Goal: Task Accomplishment & Management: Complete application form

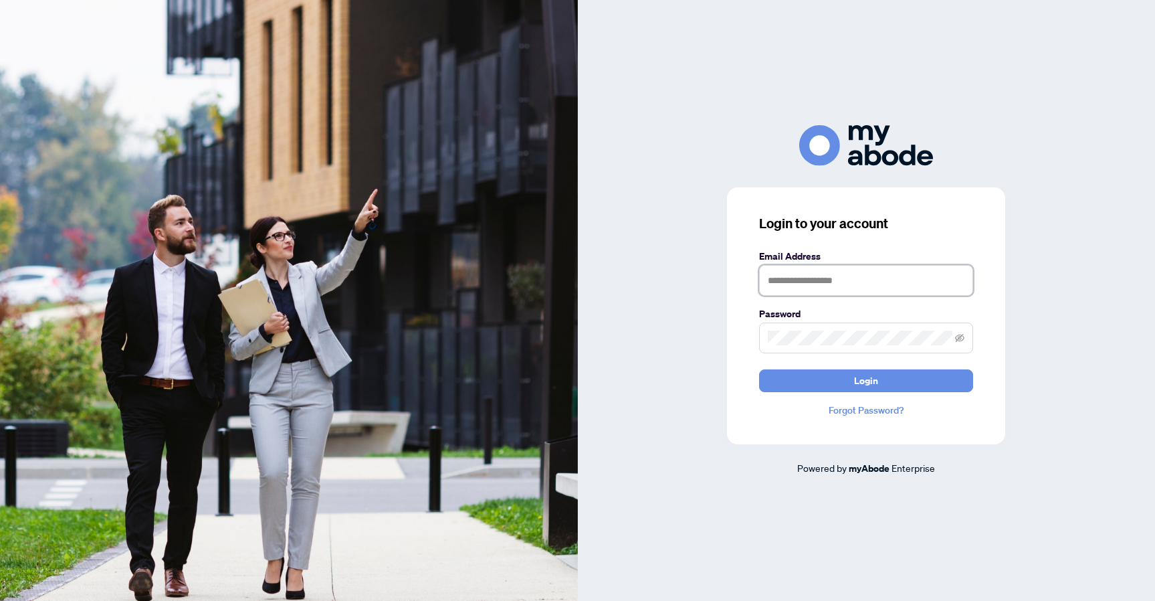
type input "**********"
click at [866, 380] on button "Login" at bounding box center [866, 380] width 214 height 23
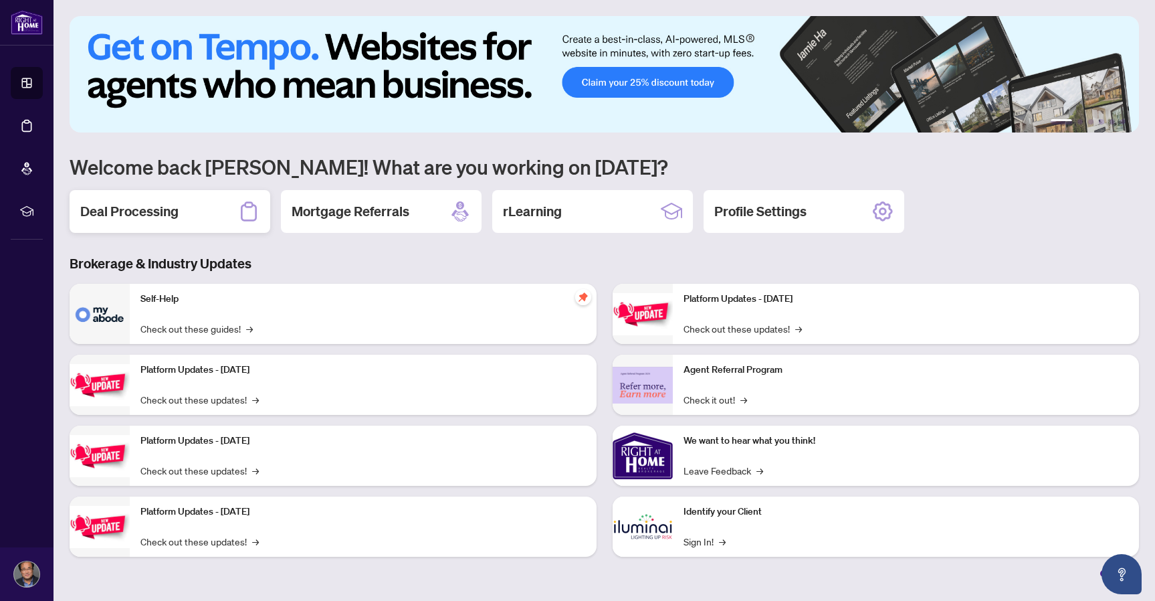
click at [130, 211] on h2 "Deal Processing" at bounding box center [129, 211] width 98 height 19
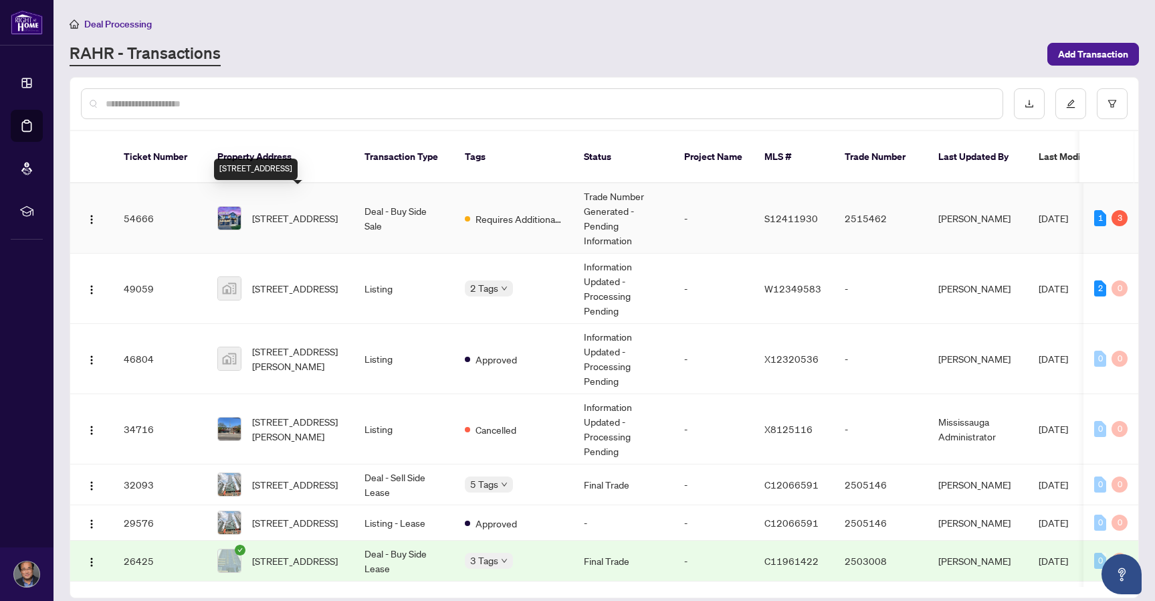
click at [286, 211] on span "[STREET_ADDRESS]" at bounding box center [295, 218] width 86 height 15
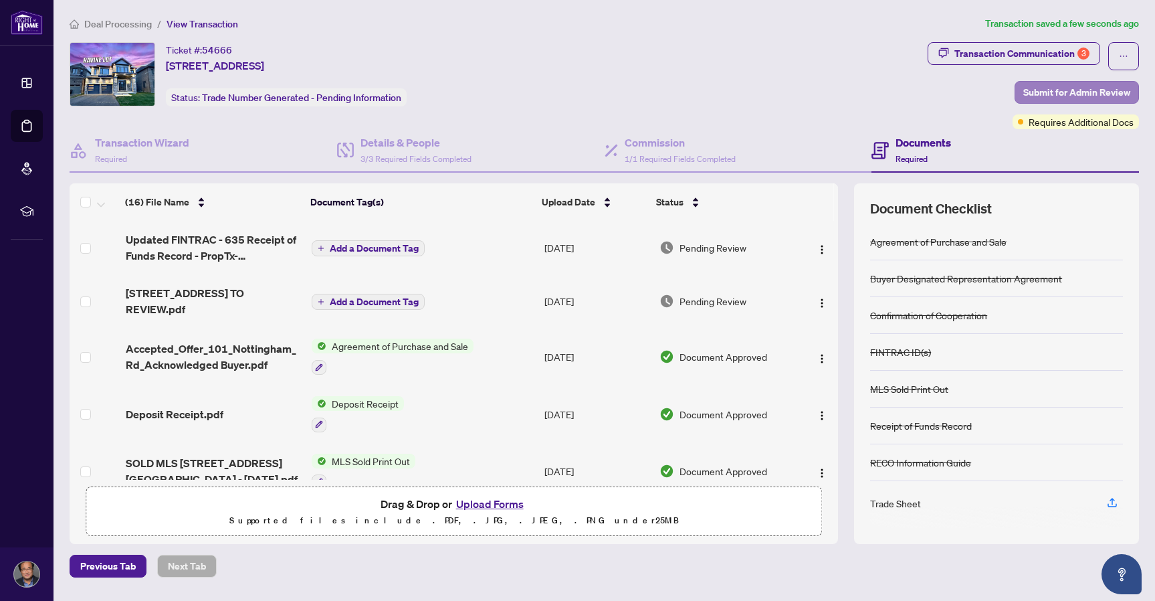
click at [1038, 88] on span "Submit for Admin Review" at bounding box center [1076, 92] width 107 height 21
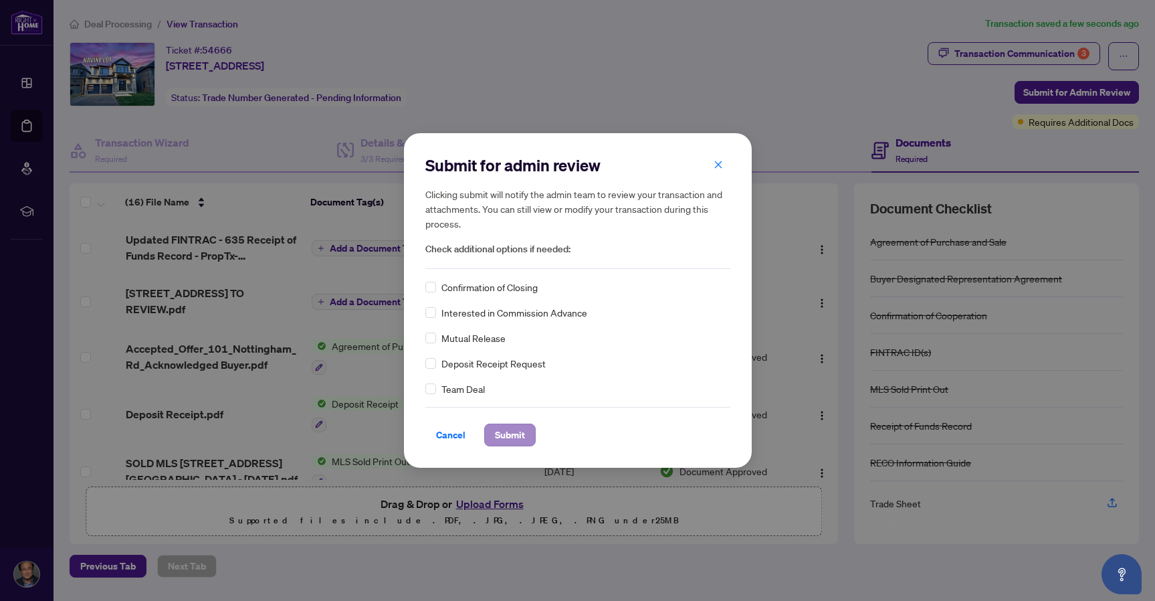
click at [510, 439] on span "Submit" at bounding box center [510, 434] width 30 height 21
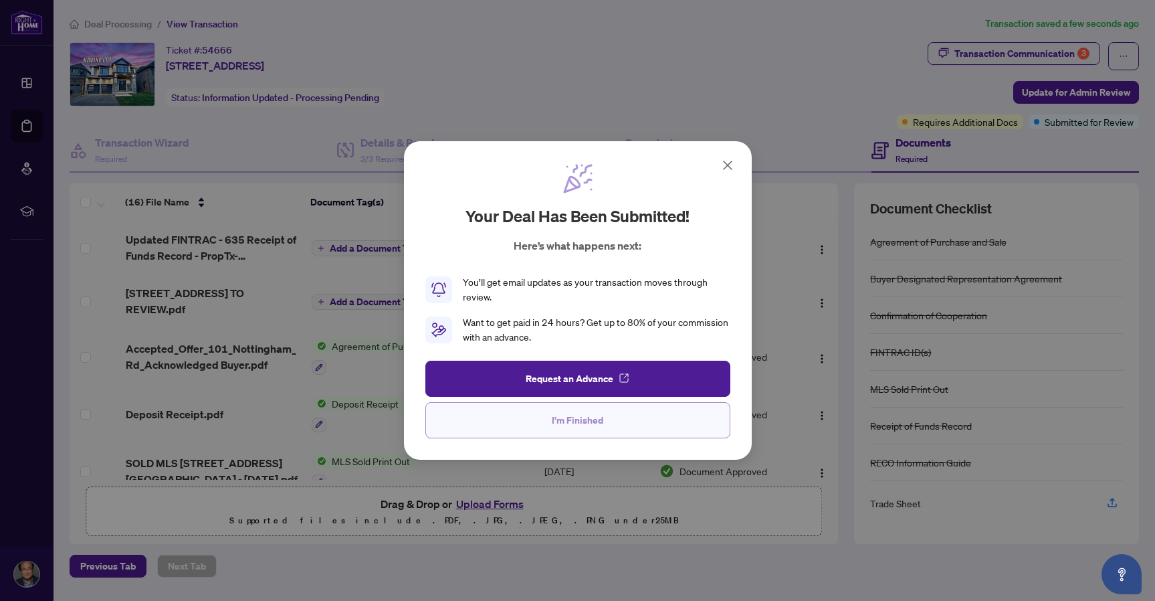
click at [574, 419] on span "I'm Finished" at bounding box center [578, 419] width 52 height 21
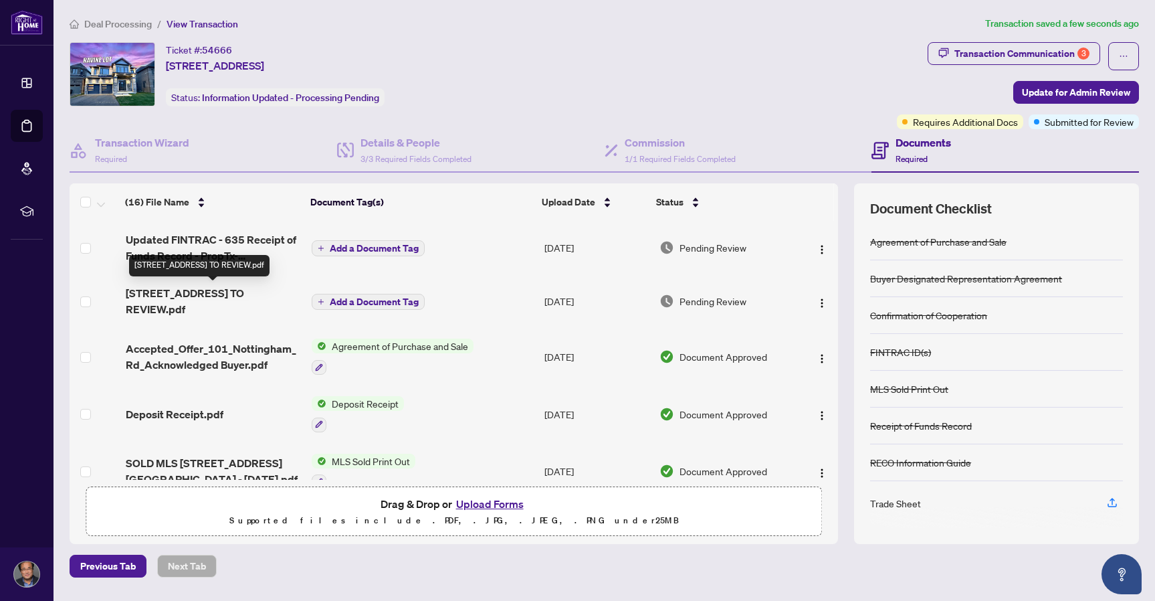
click at [189, 298] on span "[STREET_ADDRESS] TO REVIEW.pdf" at bounding box center [213, 301] width 175 height 32
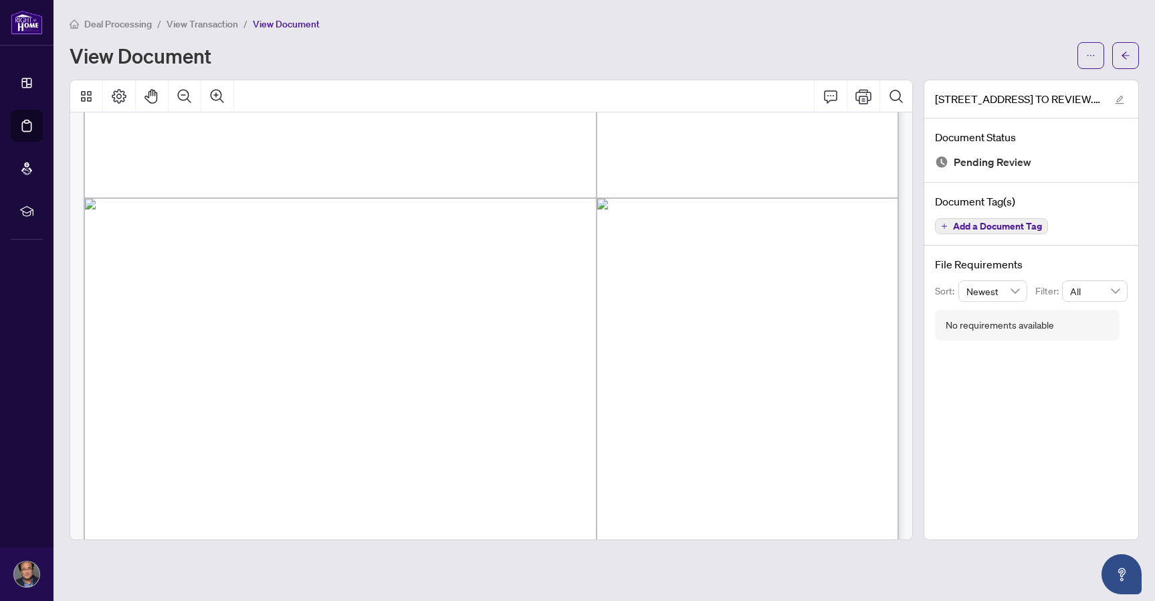
scroll to position [449, 0]
click at [1120, 100] on icon "edit" at bounding box center [1119, 99] width 9 height 9
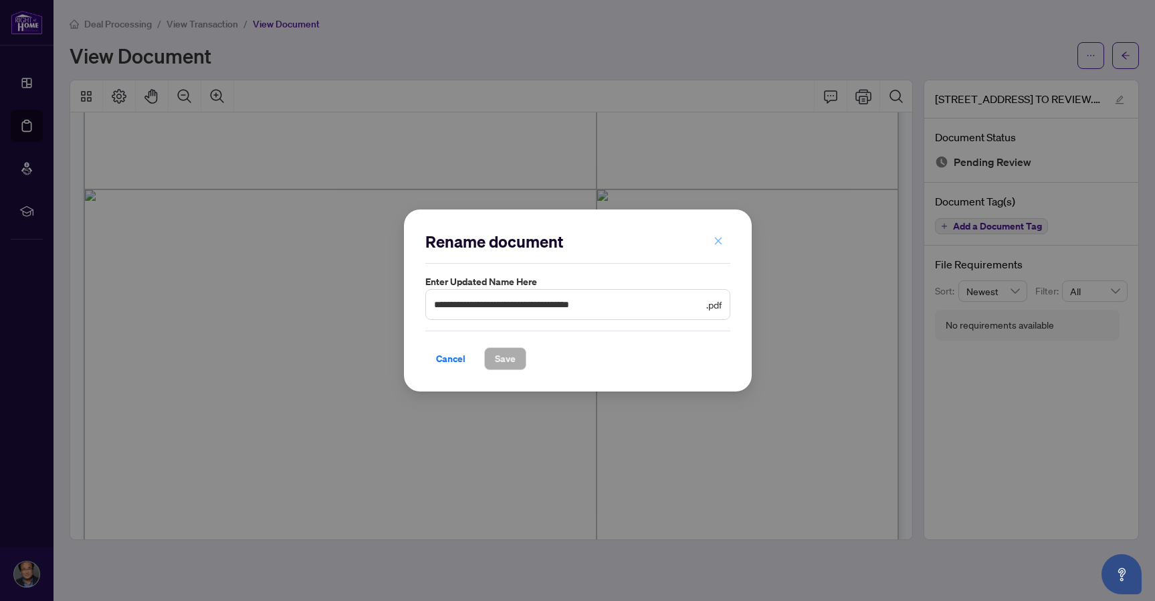
click at [716, 239] on icon "close" at bounding box center [718, 240] width 9 height 9
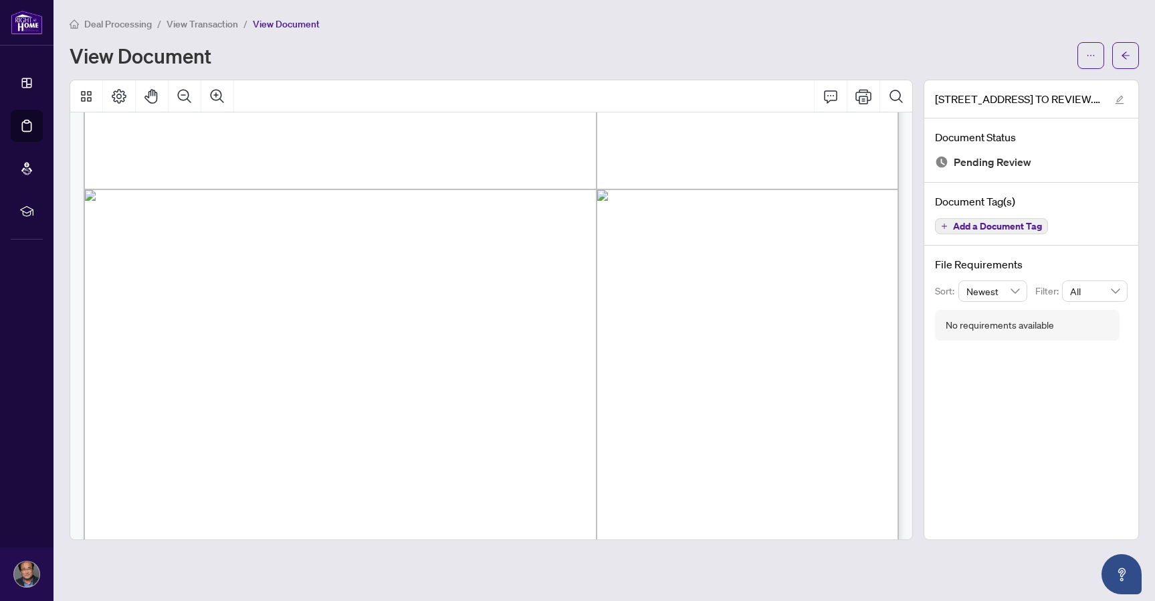
drag, startPoint x: 824, startPoint y: 352, endPoint x: 797, endPoint y: 355, distance: 27.6
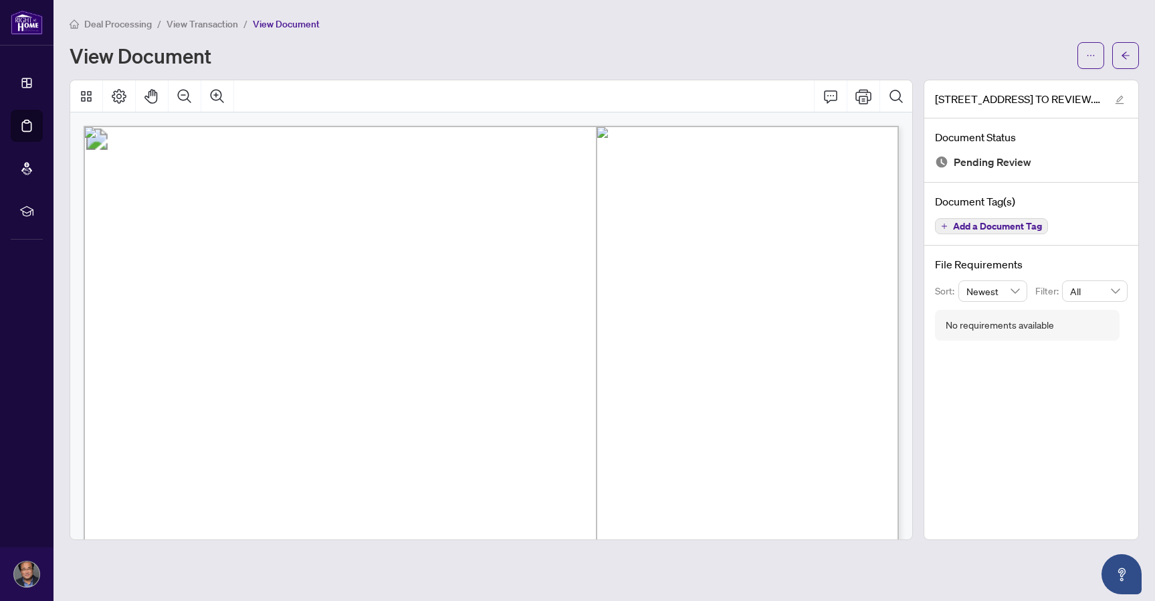
scroll to position [0, 0]
click at [1092, 56] on icon "ellipsis" at bounding box center [1090, 55] width 9 height 9
click at [781, 52] on div "View Document" at bounding box center [570, 55] width 1000 height 21
click at [342, 54] on div "View Document" at bounding box center [570, 55] width 1000 height 21
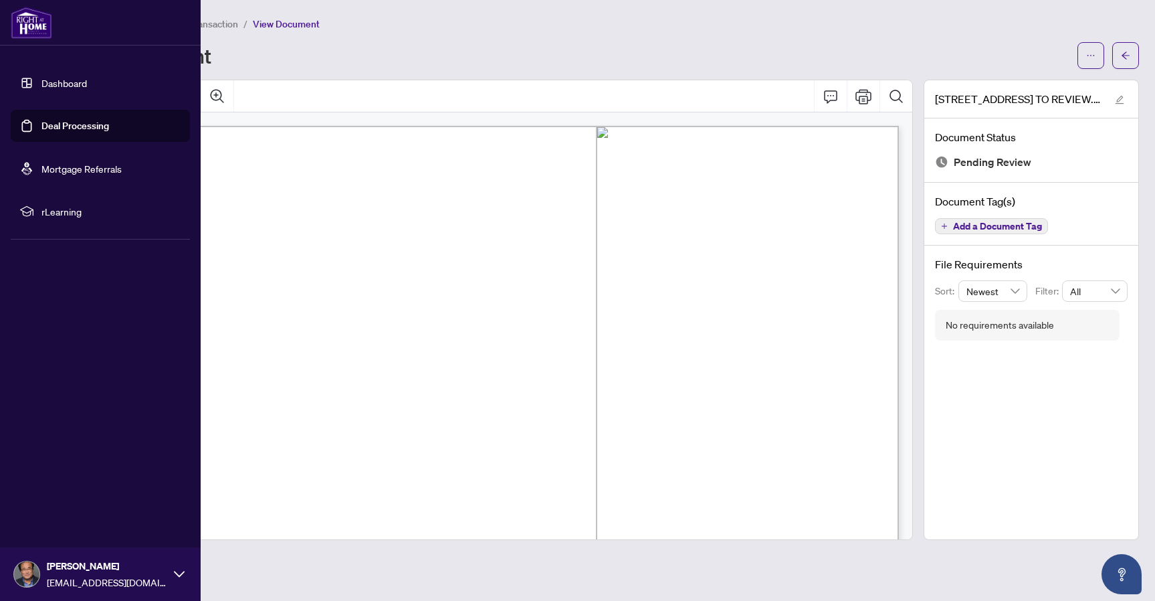
click at [56, 130] on link "Deal Processing" at bounding box center [75, 126] width 68 height 12
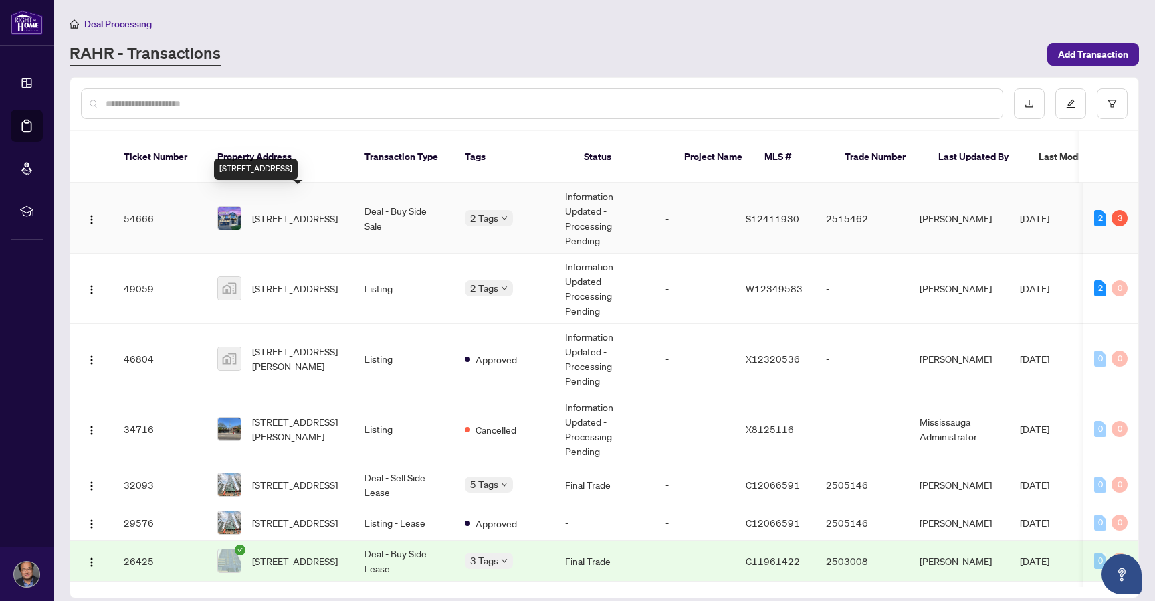
click at [284, 211] on span "[STREET_ADDRESS]" at bounding box center [295, 218] width 86 height 15
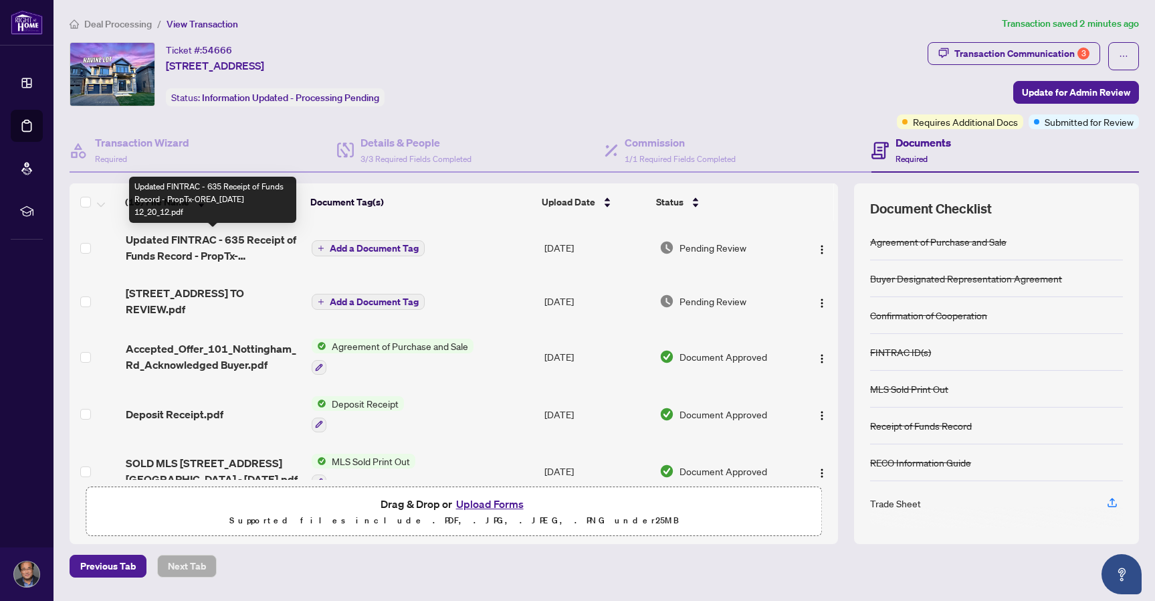
click at [167, 239] on span "Updated FINTRAC - 635 Receipt of Funds Record - PropTx-OREA_[DATE] 12_20_12.pdf" at bounding box center [213, 247] width 175 height 32
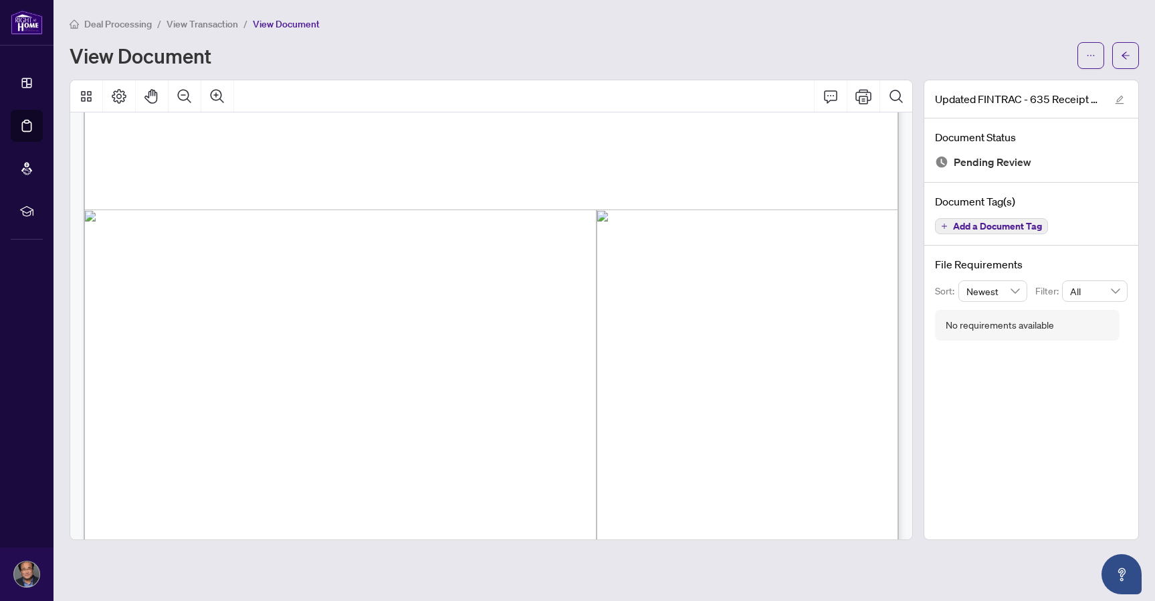
scroll to position [426, 0]
click at [375, 42] on div "View Document" at bounding box center [604, 55] width 1069 height 27
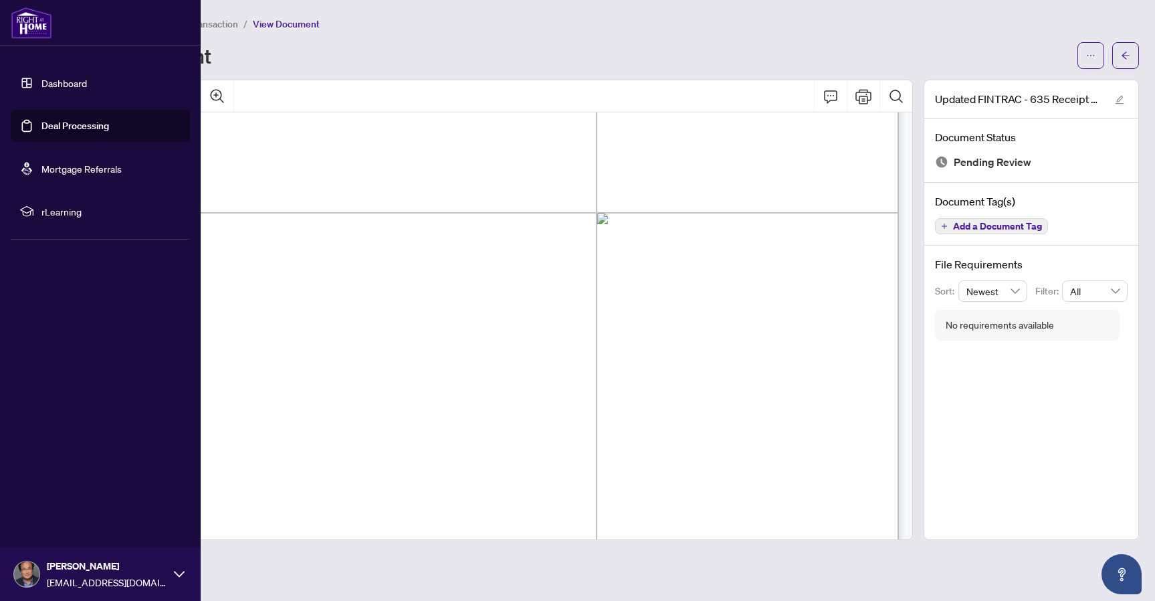
click at [63, 126] on link "Deal Processing" at bounding box center [75, 126] width 68 height 12
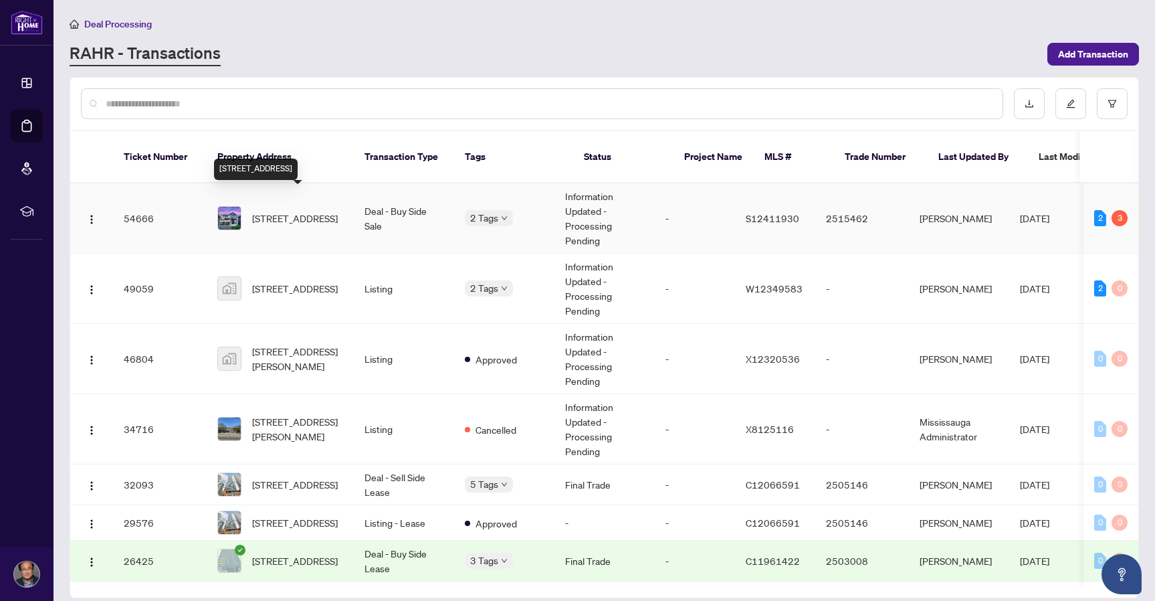
click at [272, 211] on span "[STREET_ADDRESS]" at bounding box center [295, 218] width 86 height 15
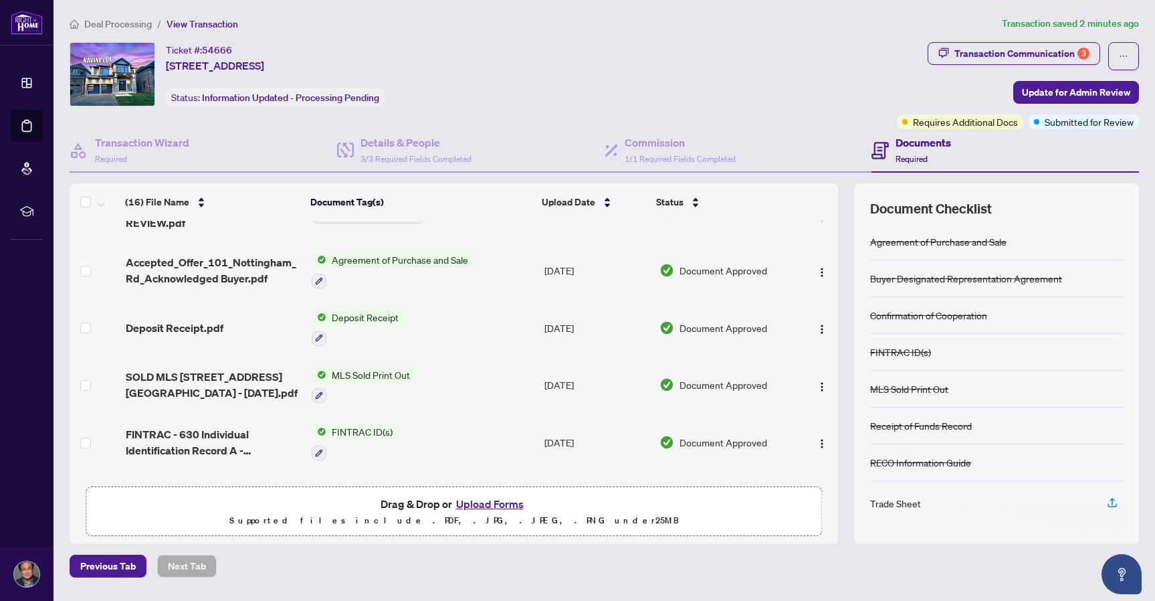
scroll to position [98, 0]
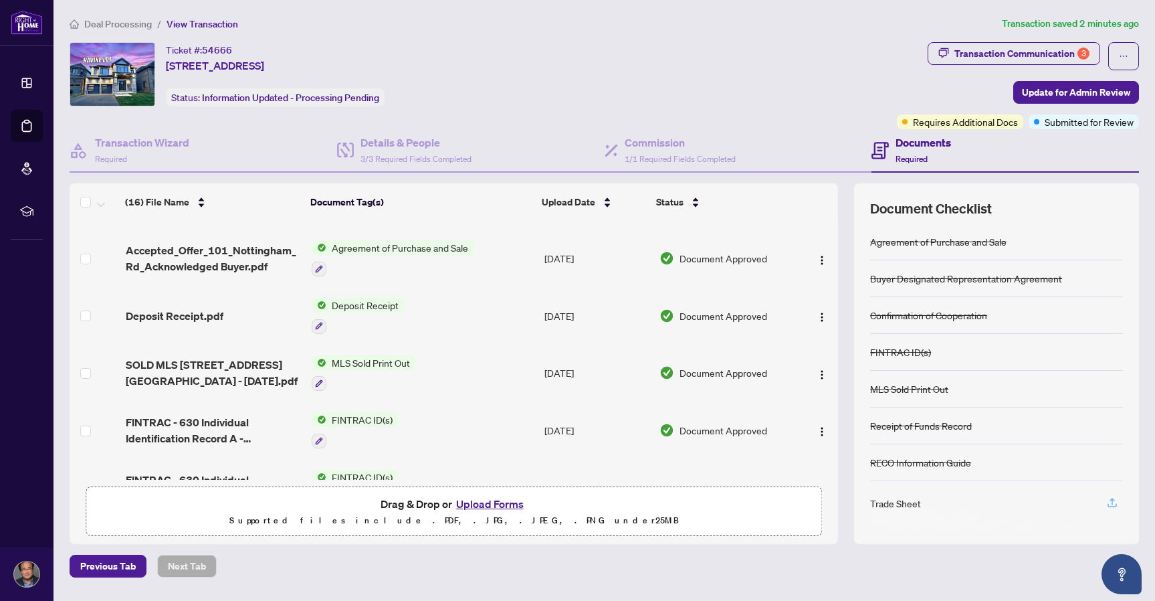
click at [1112, 504] on icon "button" at bounding box center [1112, 502] width 12 height 12
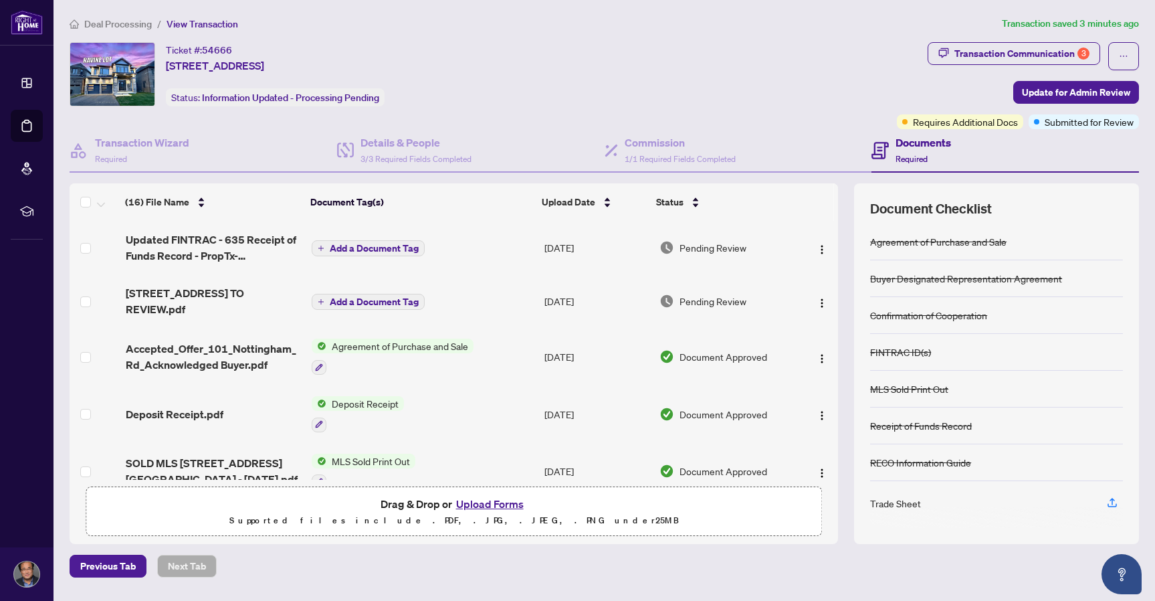
scroll to position [0, 0]
click at [230, 297] on span "[STREET_ADDRESS] TO REVIEW.pdf" at bounding box center [213, 301] width 175 height 32
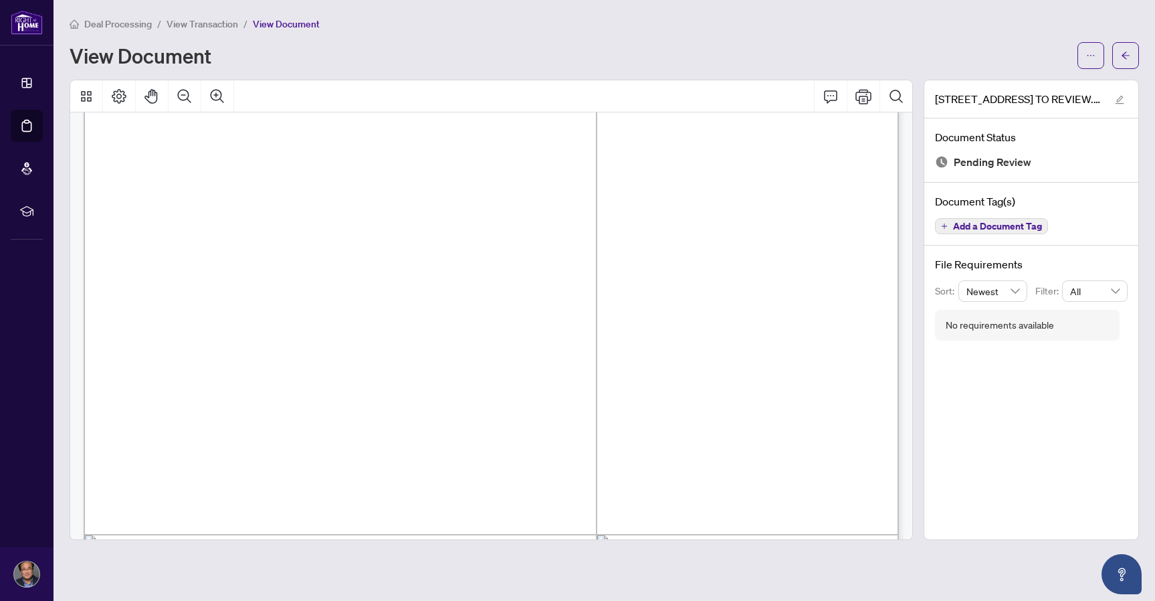
scroll to position [107, 0]
click at [84, 97] on icon "Thumbnails" at bounding box center [86, 96] width 11 height 11
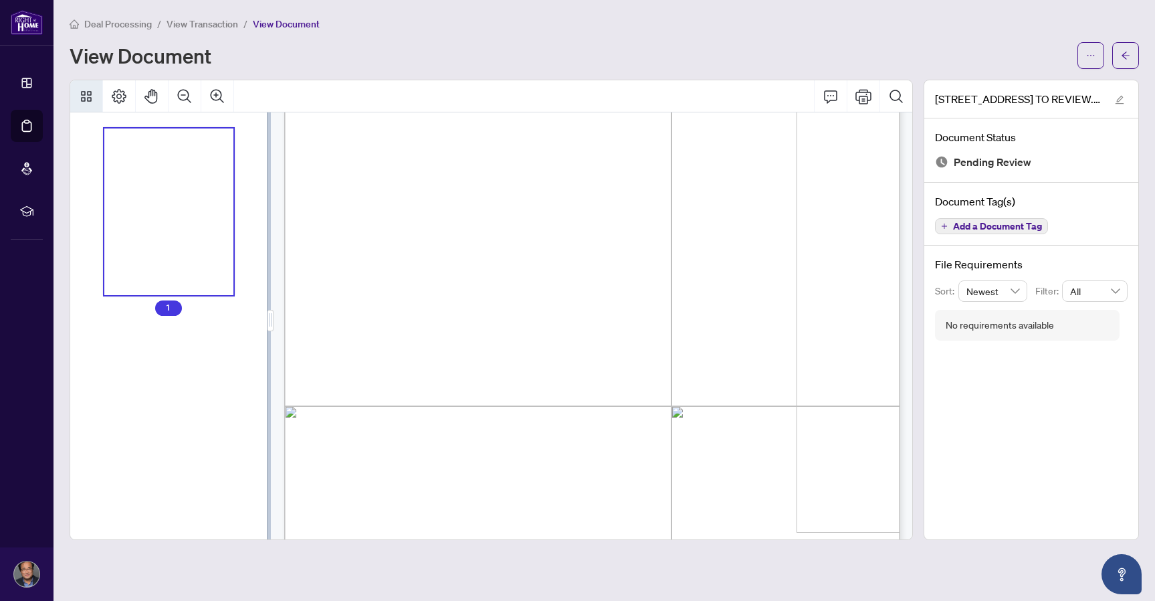
scroll to position [81, 0]
click at [867, 100] on icon "Print" at bounding box center [863, 96] width 16 height 15
click at [862, 98] on icon "Print" at bounding box center [863, 96] width 16 height 15
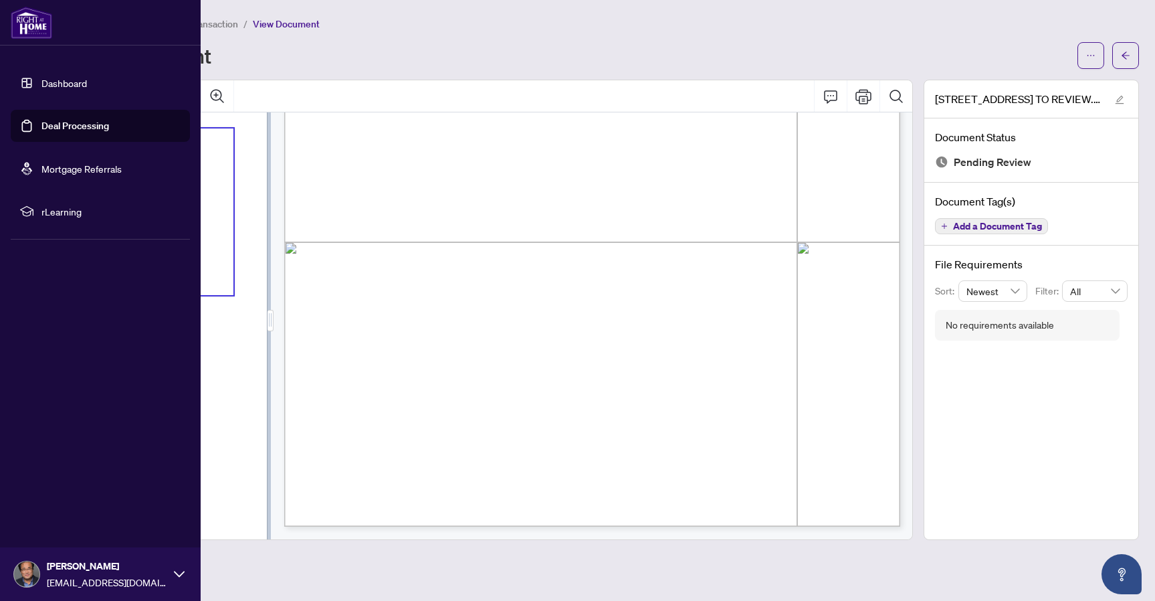
click at [57, 81] on link "Dashboard" at bounding box center [63, 83] width 45 height 12
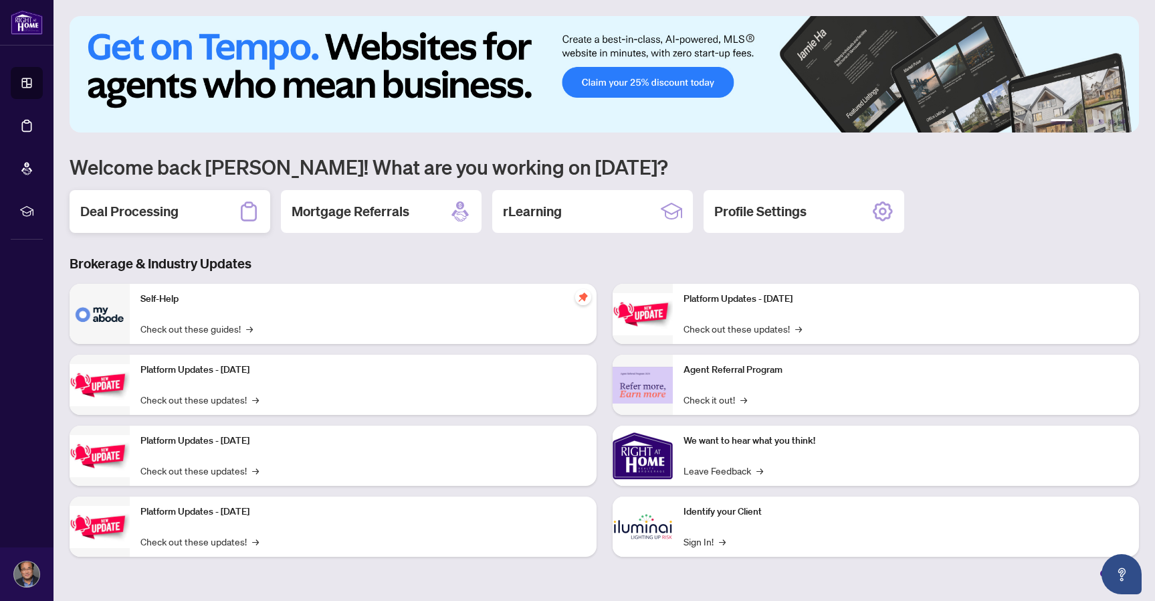
click at [162, 216] on h2 "Deal Processing" at bounding box center [129, 211] width 98 height 19
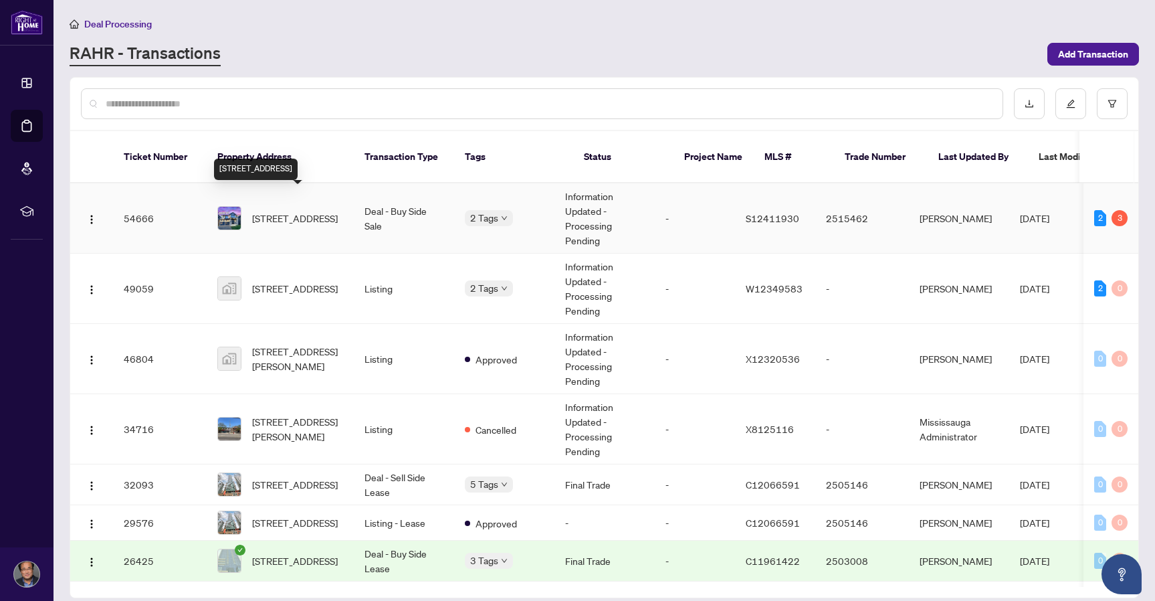
click at [287, 211] on span "[STREET_ADDRESS]" at bounding box center [295, 218] width 86 height 15
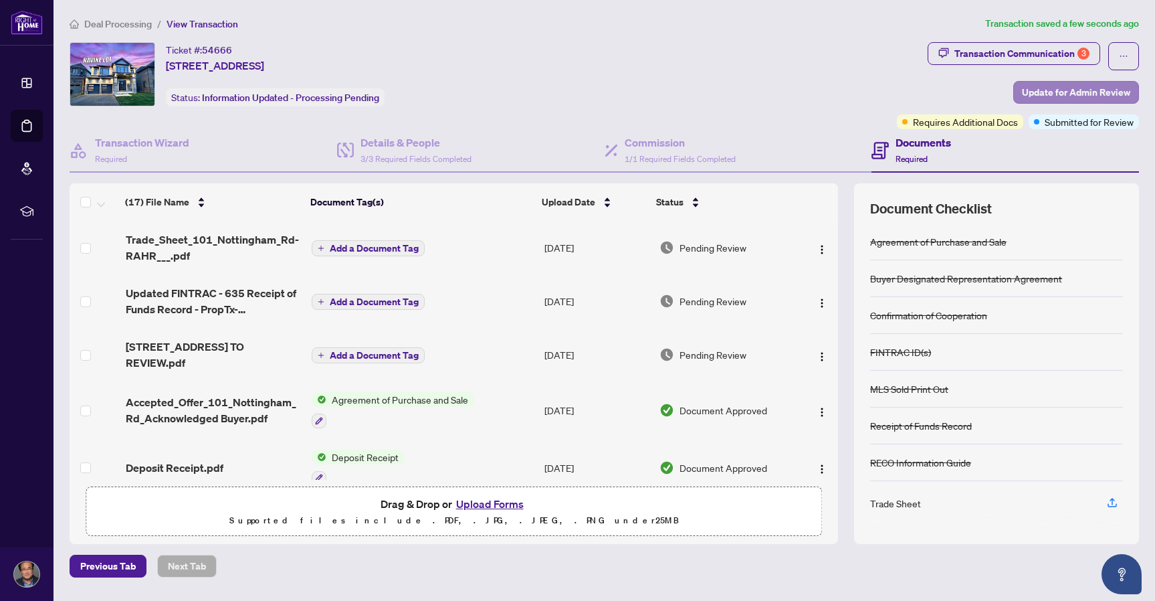
click at [1063, 95] on span "Update for Admin Review" at bounding box center [1076, 92] width 108 height 21
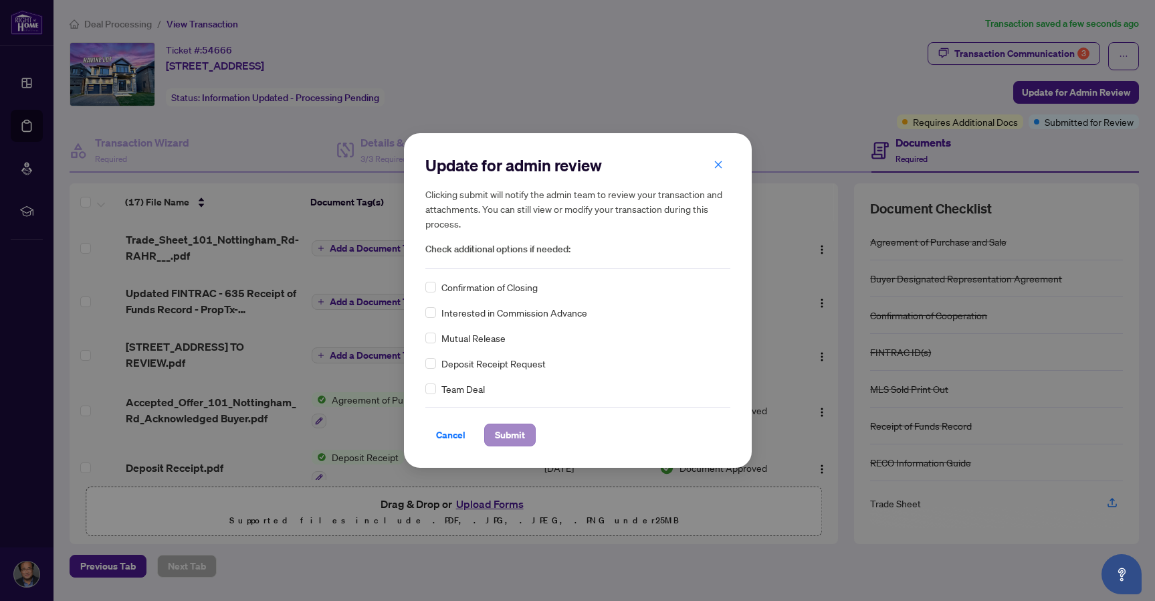
click at [508, 435] on span "Submit" at bounding box center [510, 434] width 30 height 21
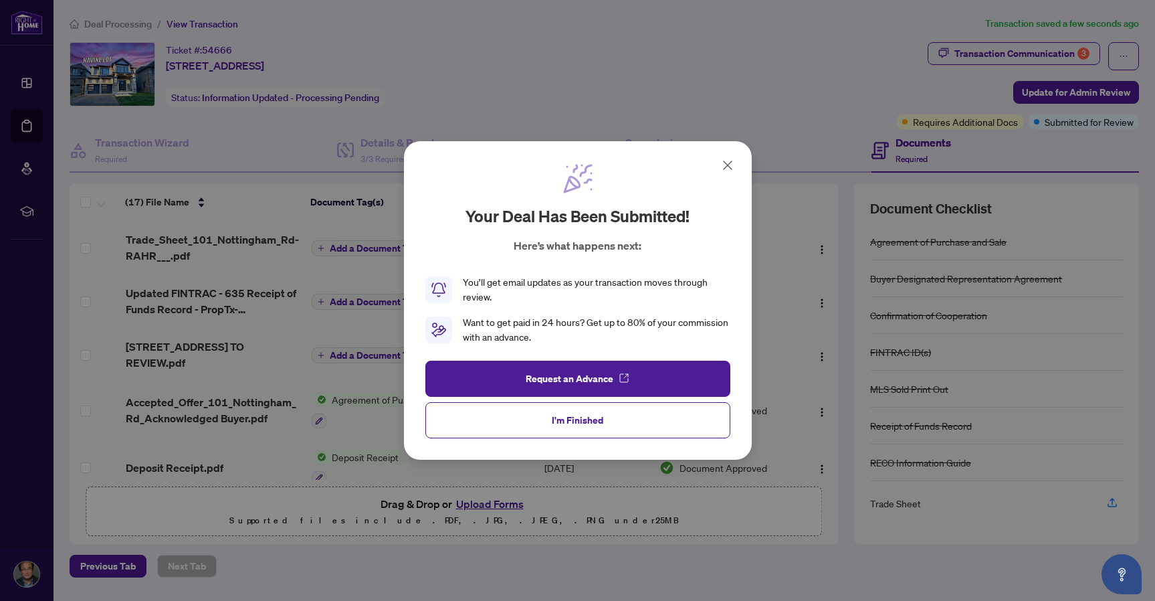
click at [575, 420] on span "I'm Finished" at bounding box center [578, 419] width 52 height 21
